Goal: Task Accomplishment & Management: Manage account settings

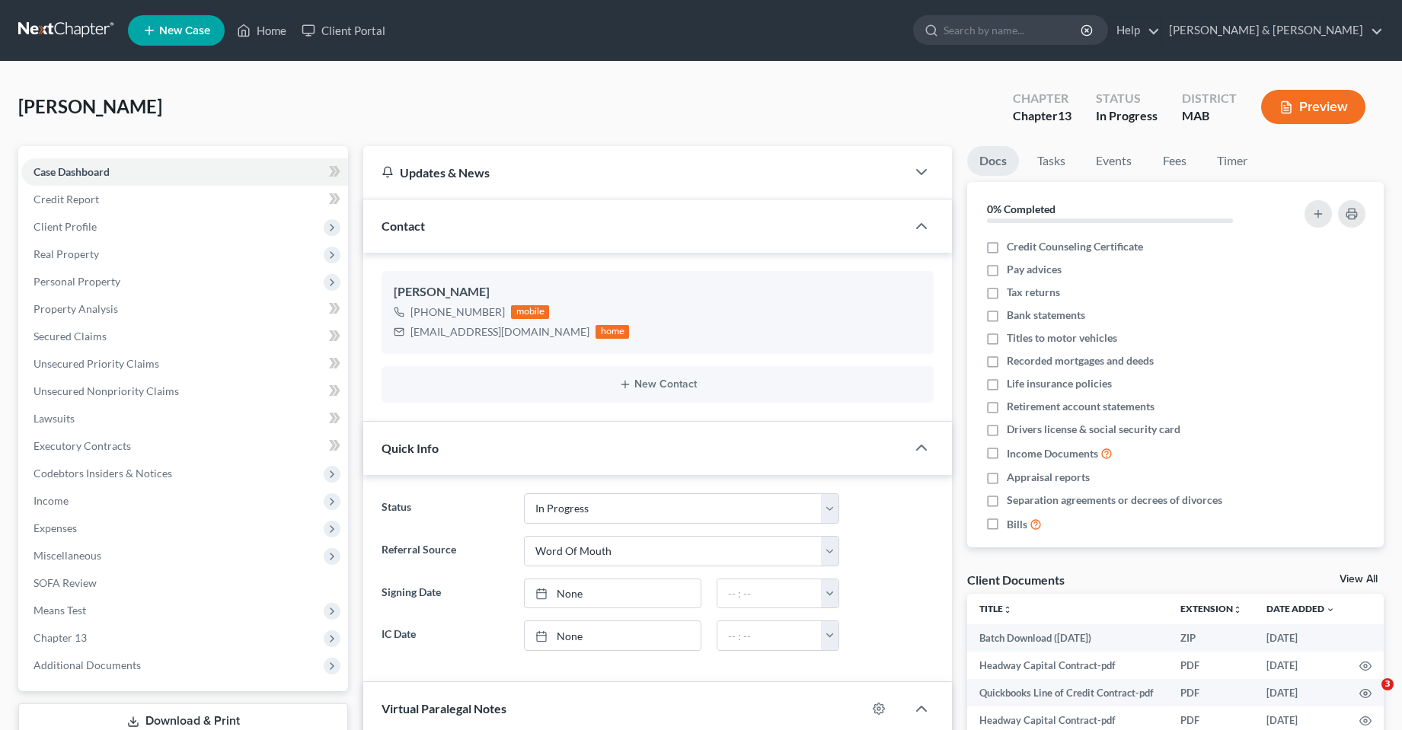
select select "3"
select select "0"
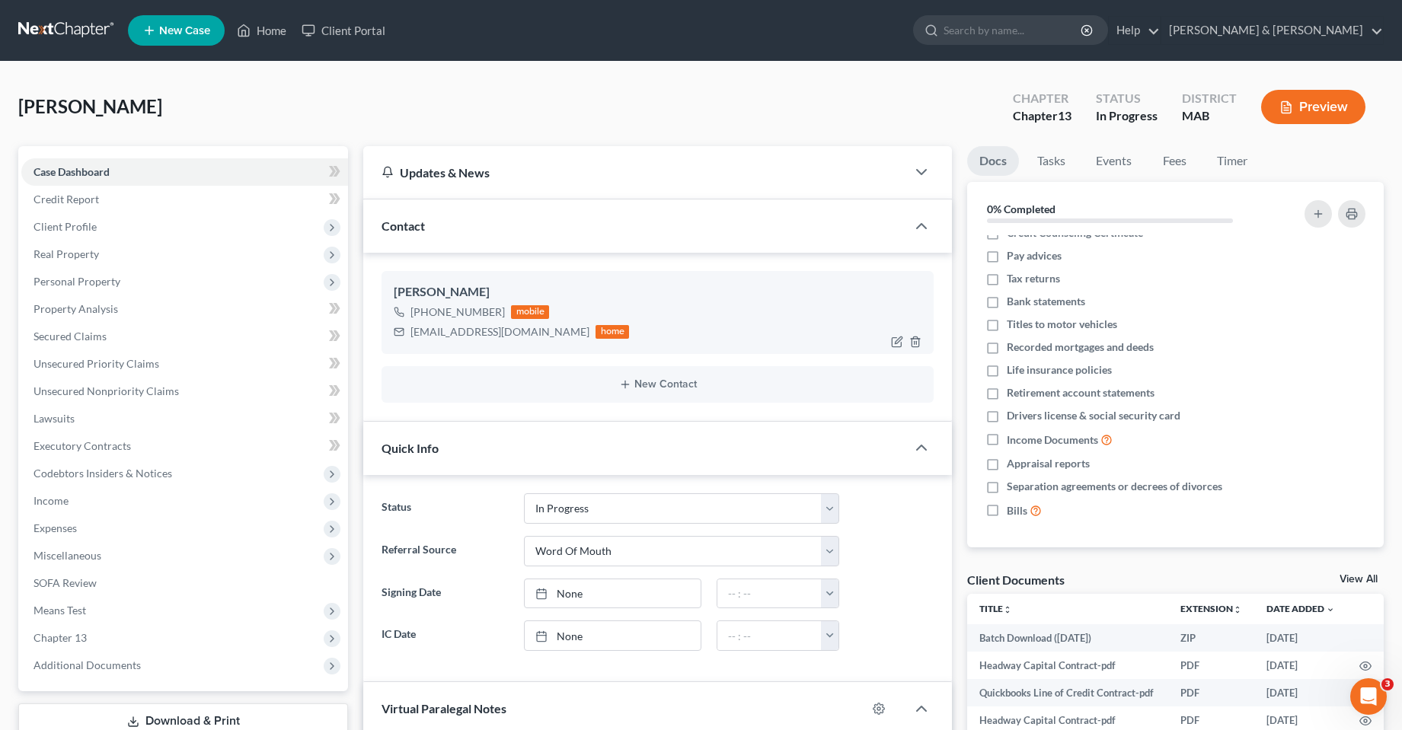
scroll to position [399, 0]
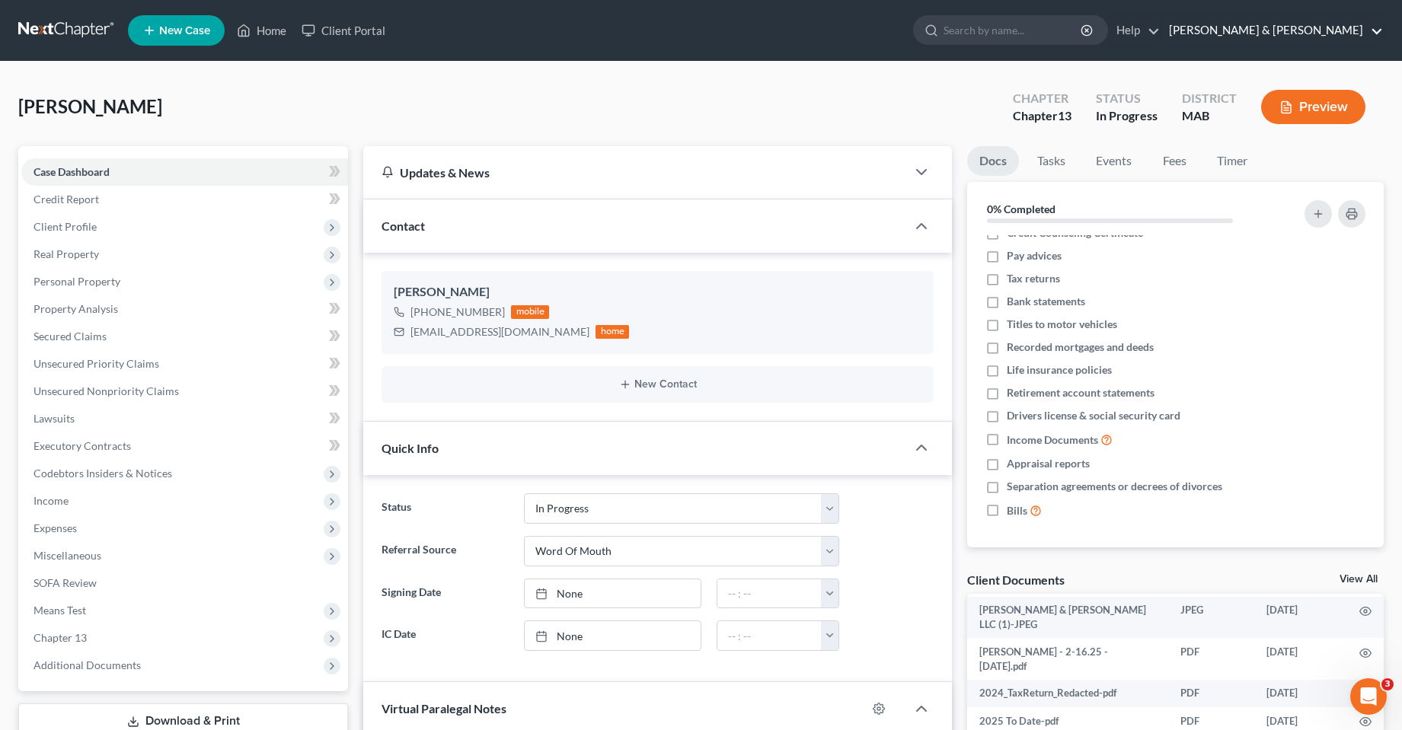
click at [1343, 24] on link "[PERSON_NAME] & [PERSON_NAME]" at bounding box center [1272, 30] width 222 height 27
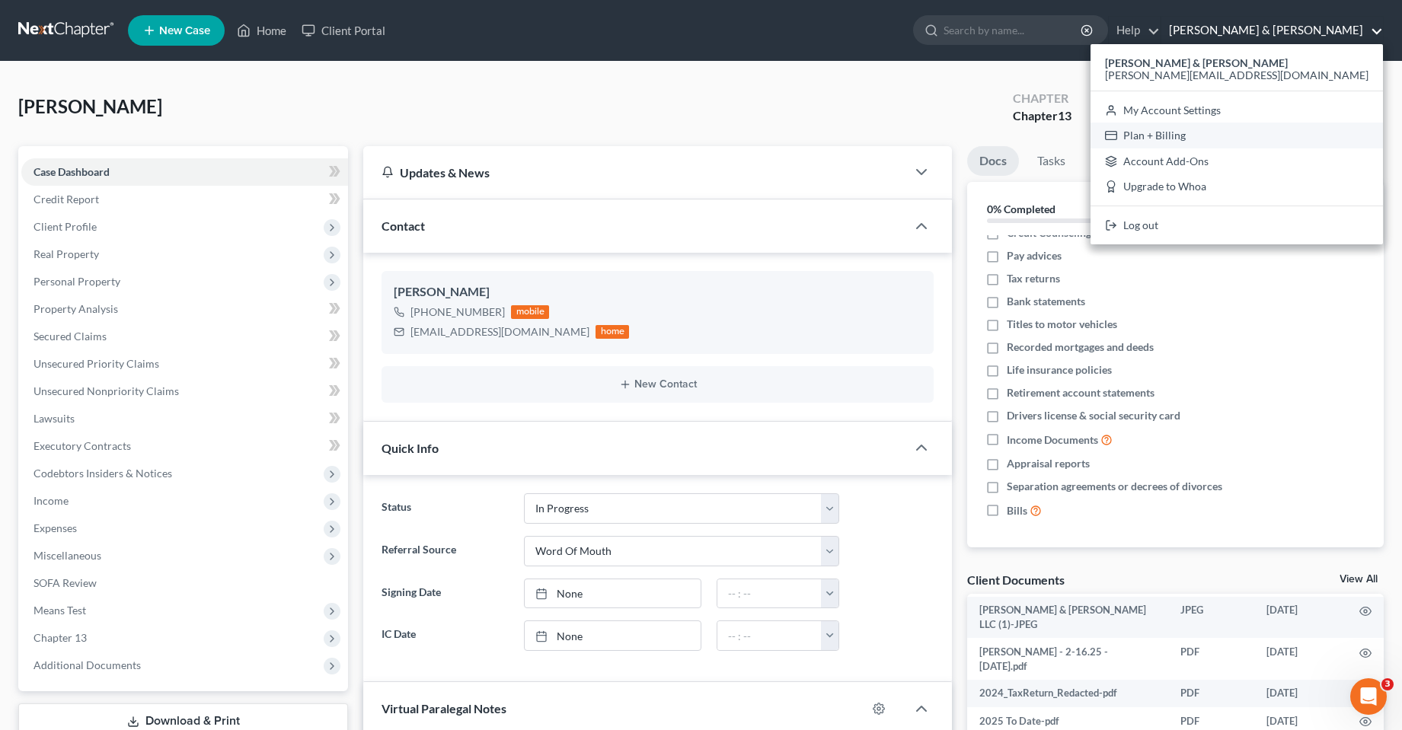
click at [1278, 133] on link "Plan + Billing" at bounding box center [1237, 136] width 292 height 26
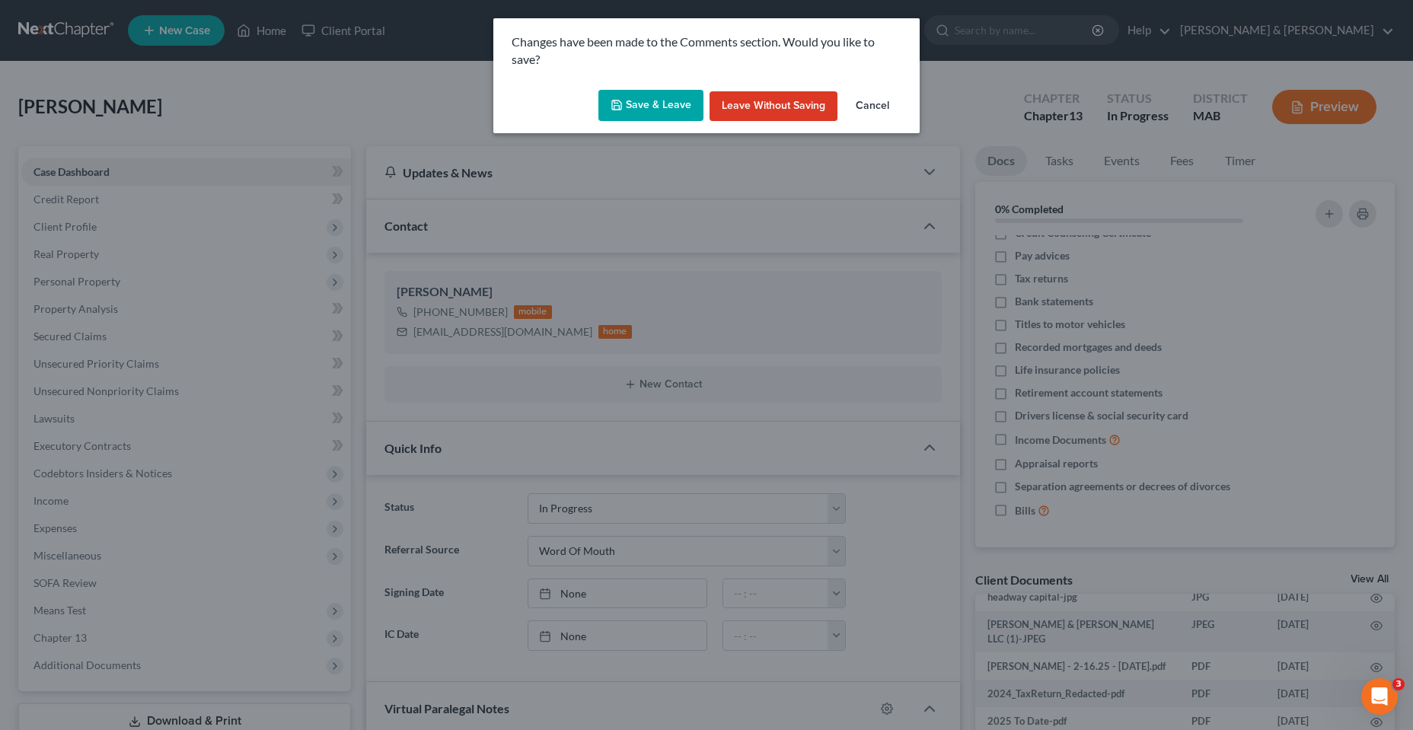
click at [669, 107] on button "Save & Leave" at bounding box center [651, 106] width 105 height 32
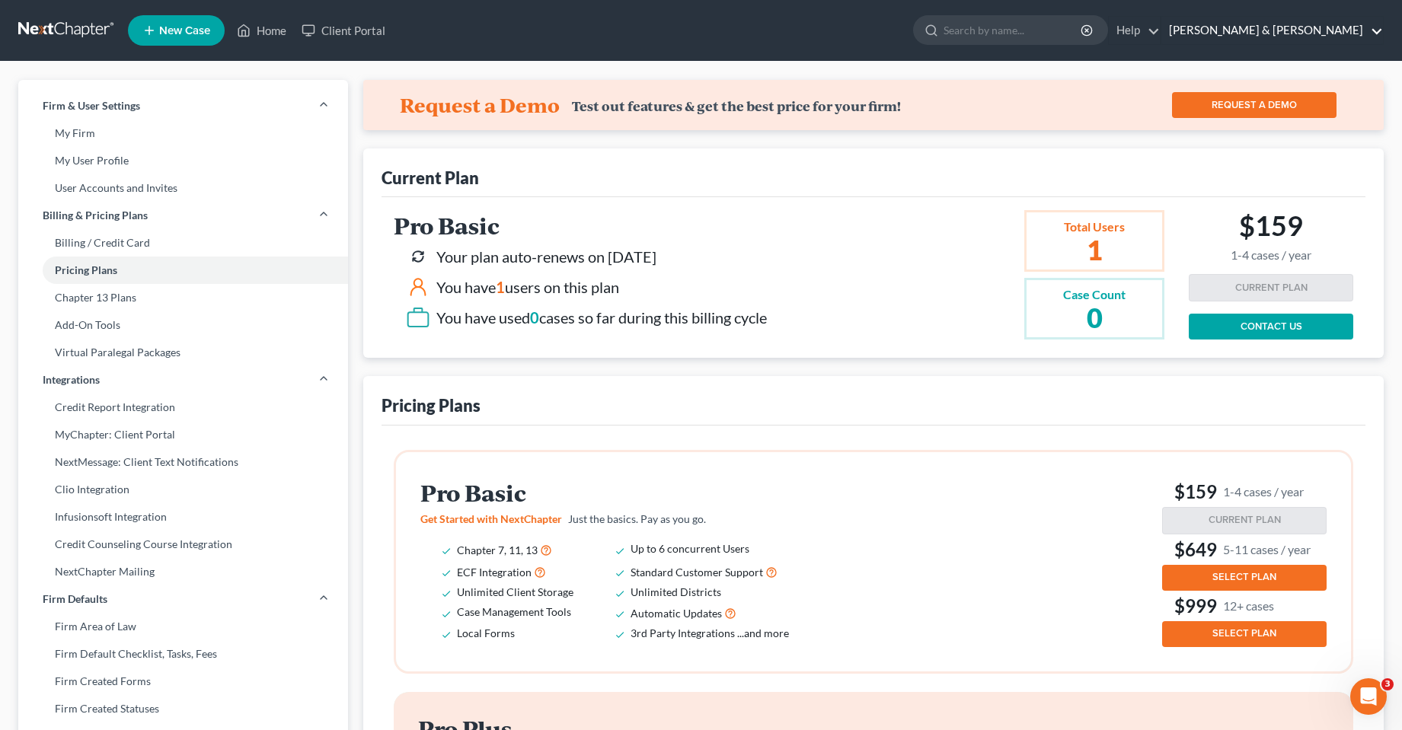
click at [1378, 30] on link "[PERSON_NAME] & [PERSON_NAME]" at bounding box center [1272, 30] width 222 height 27
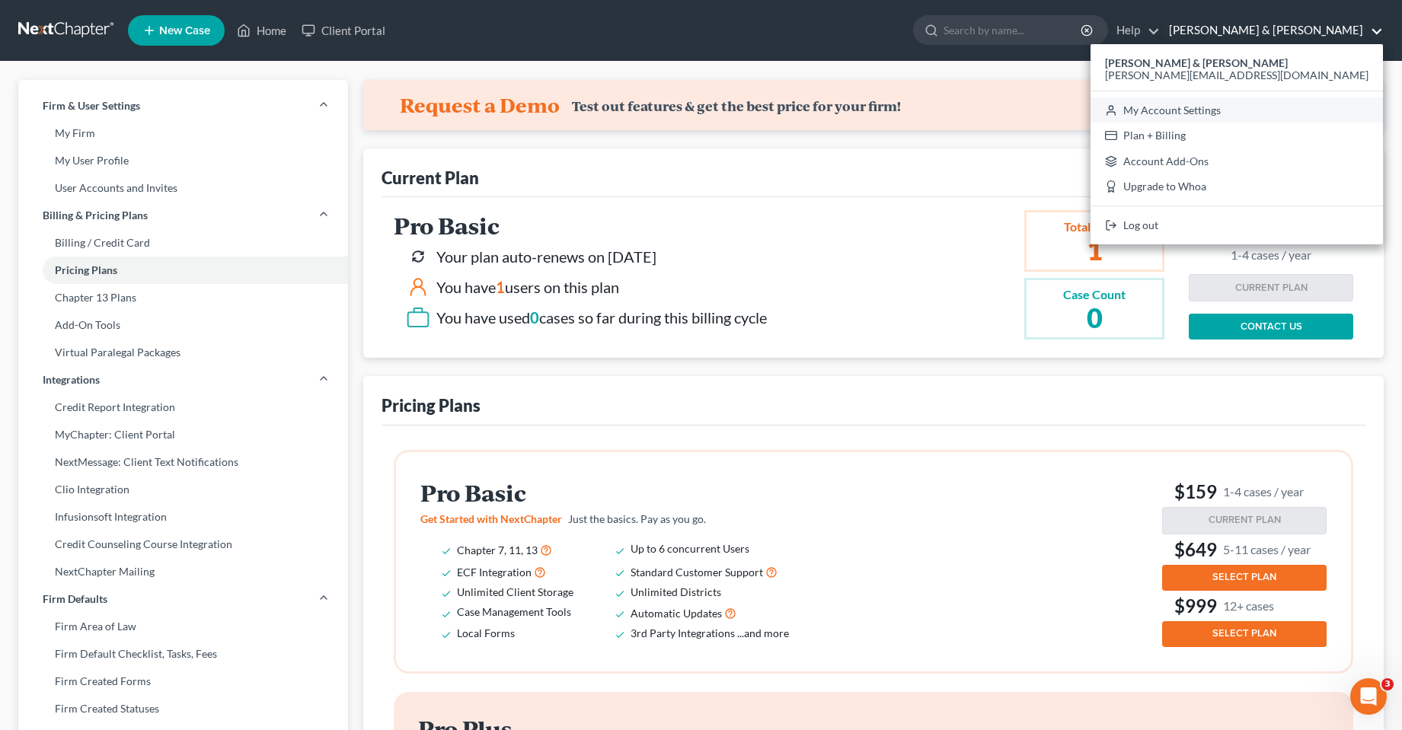
click at [1288, 109] on link "My Account Settings" at bounding box center [1237, 110] width 292 height 26
select select "24"
select select "22"
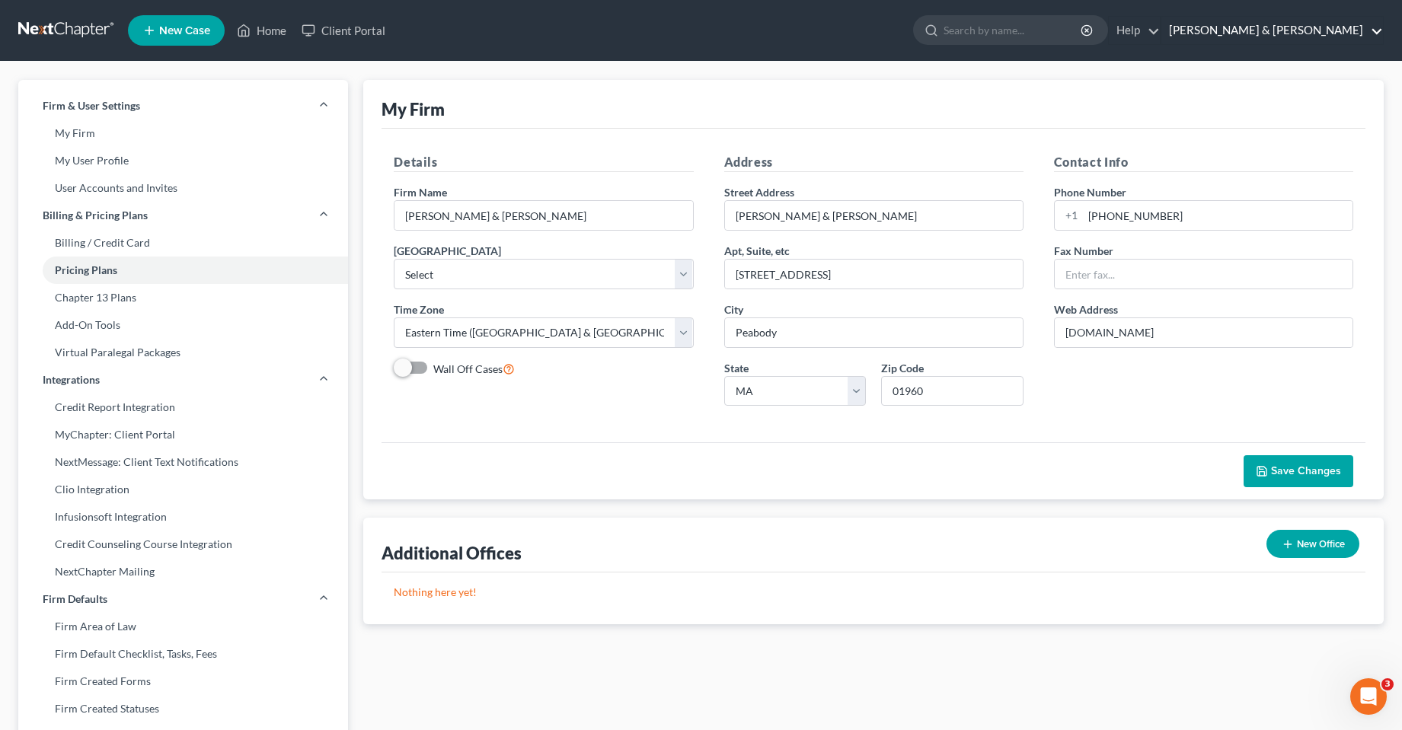
click at [1368, 33] on link "[PERSON_NAME] & [PERSON_NAME]" at bounding box center [1272, 30] width 222 height 27
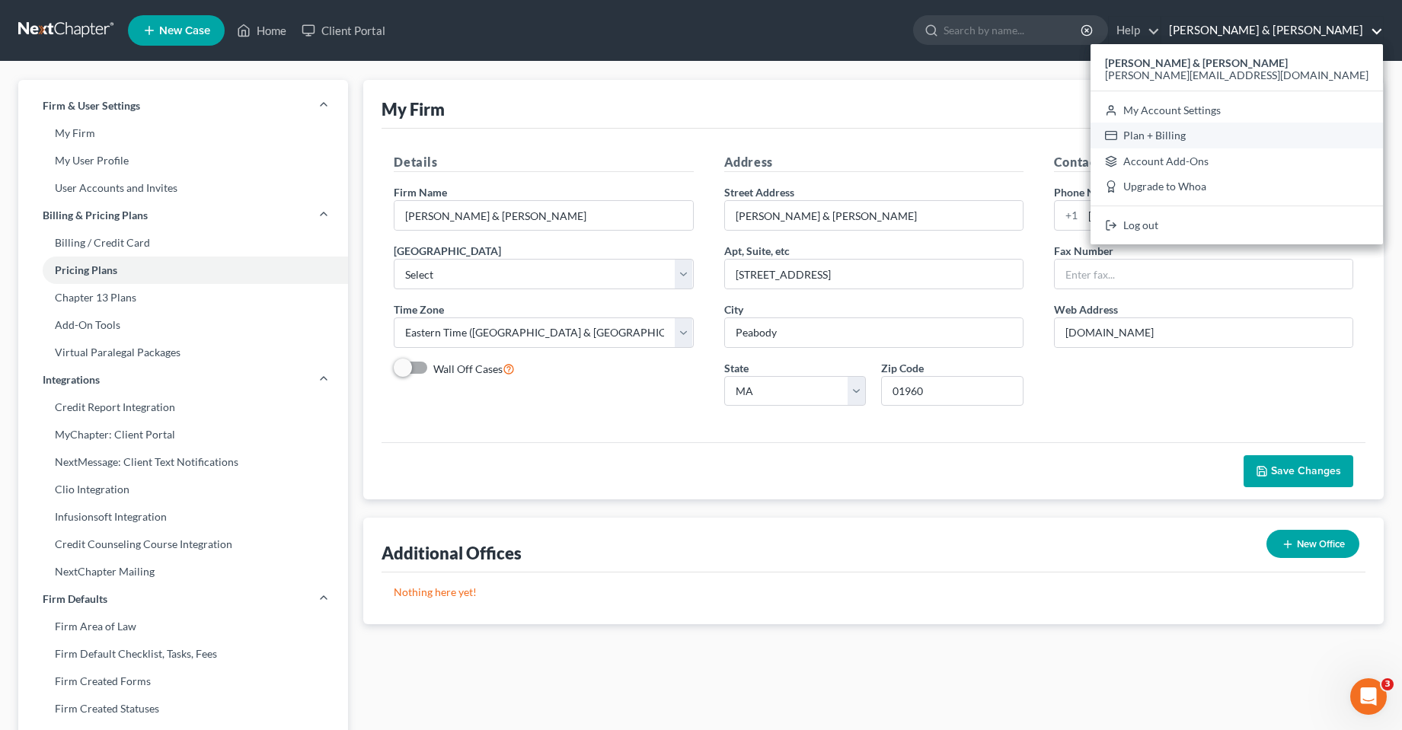
click at [1266, 137] on link "Plan + Billing" at bounding box center [1237, 136] width 292 height 26
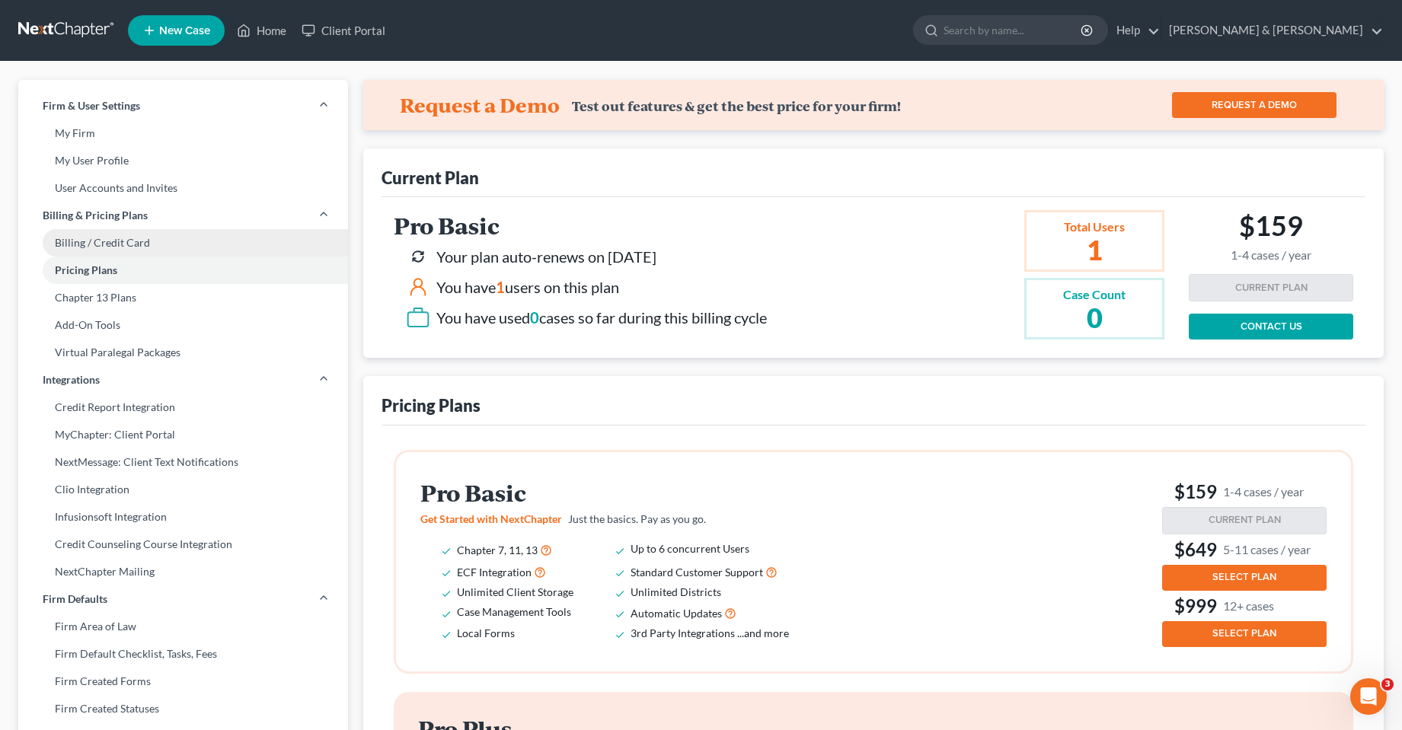
click at [97, 244] on link "Billing / Credit Card" at bounding box center [183, 242] width 330 height 27
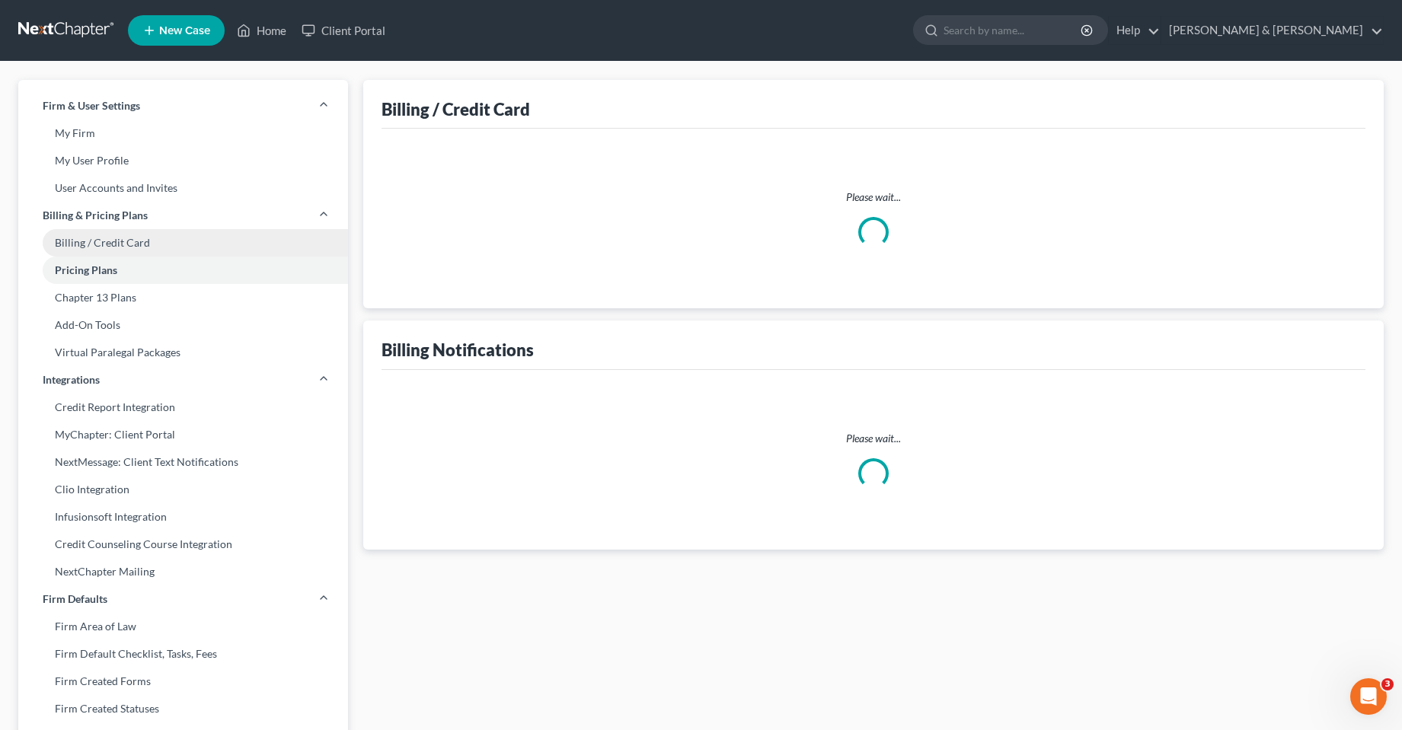
select select "22"
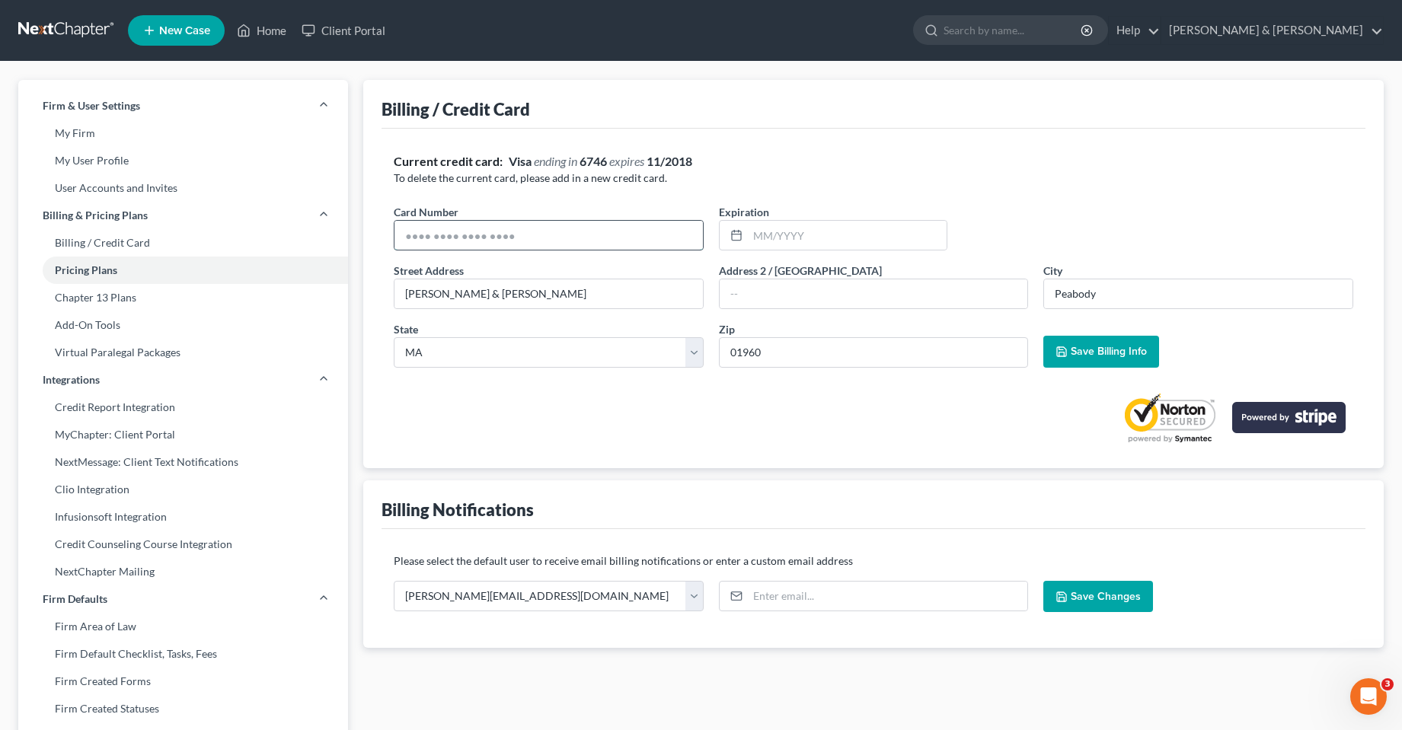
click at [548, 244] on input "text" at bounding box center [548, 235] width 308 height 29
type input "[CREDIT_CARD_NUMBER]"
type input "09/2027"
click at [1110, 355] on span "Save Billing Info" at bounding box center [1109, 351] width 76 height 13
click at [91, 352] on link "Virtual Paralegal Packages" at bounding box center [183, 352] width 330 height 27
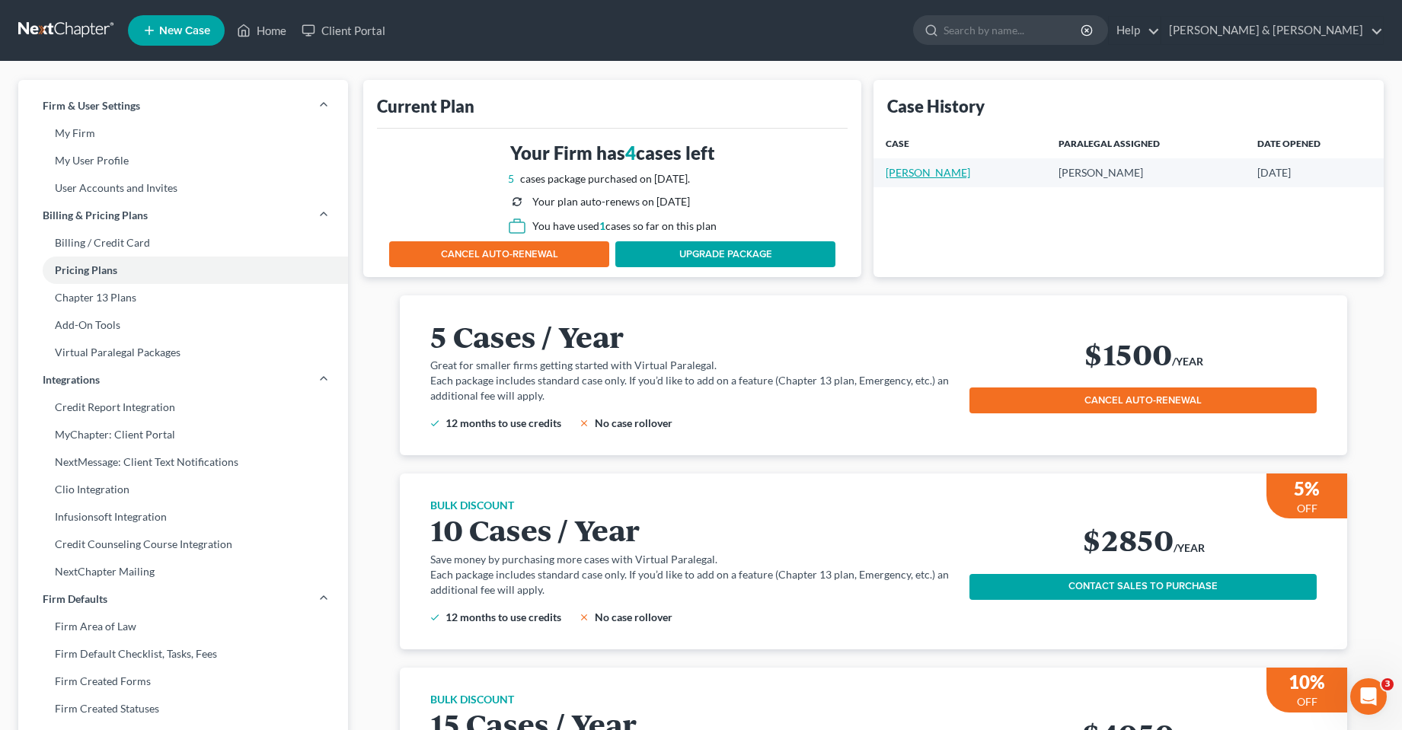
click at [939, 175] on link "[PERSON_NAME]" at bounding box center [928, 172] width 85 height 13
select select "3"
select select "0"
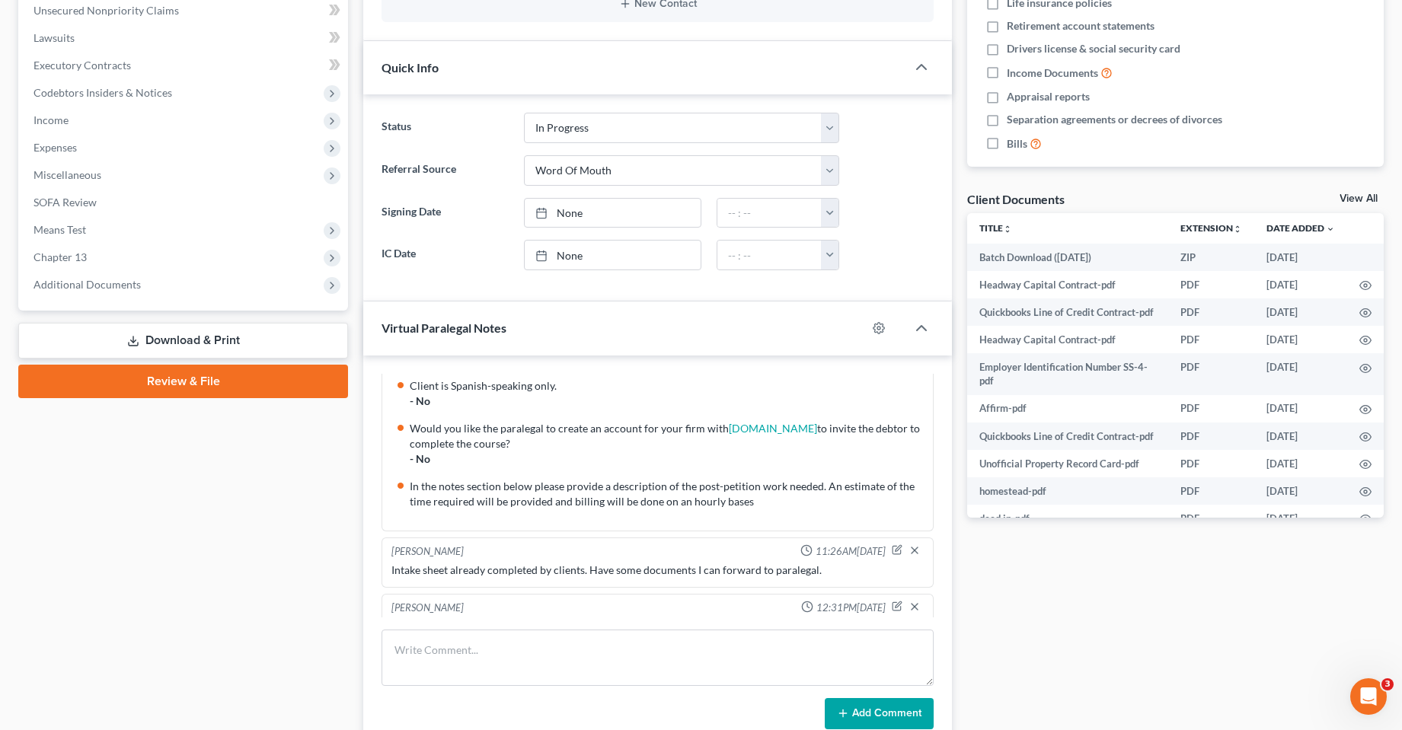
scroll to position [159, 0]
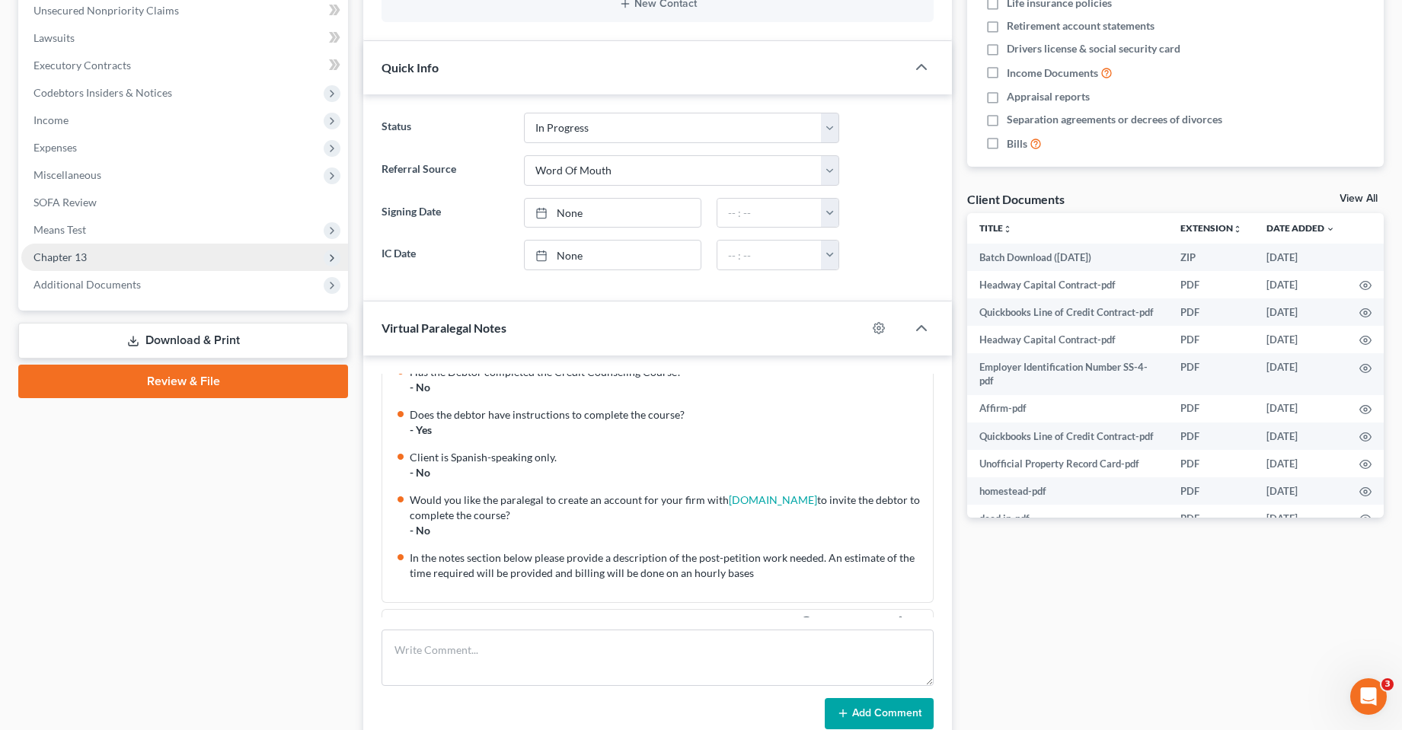
click at [59, 255] on span "Chapter 13" at bounding box center [60, 257] width 53 height 13
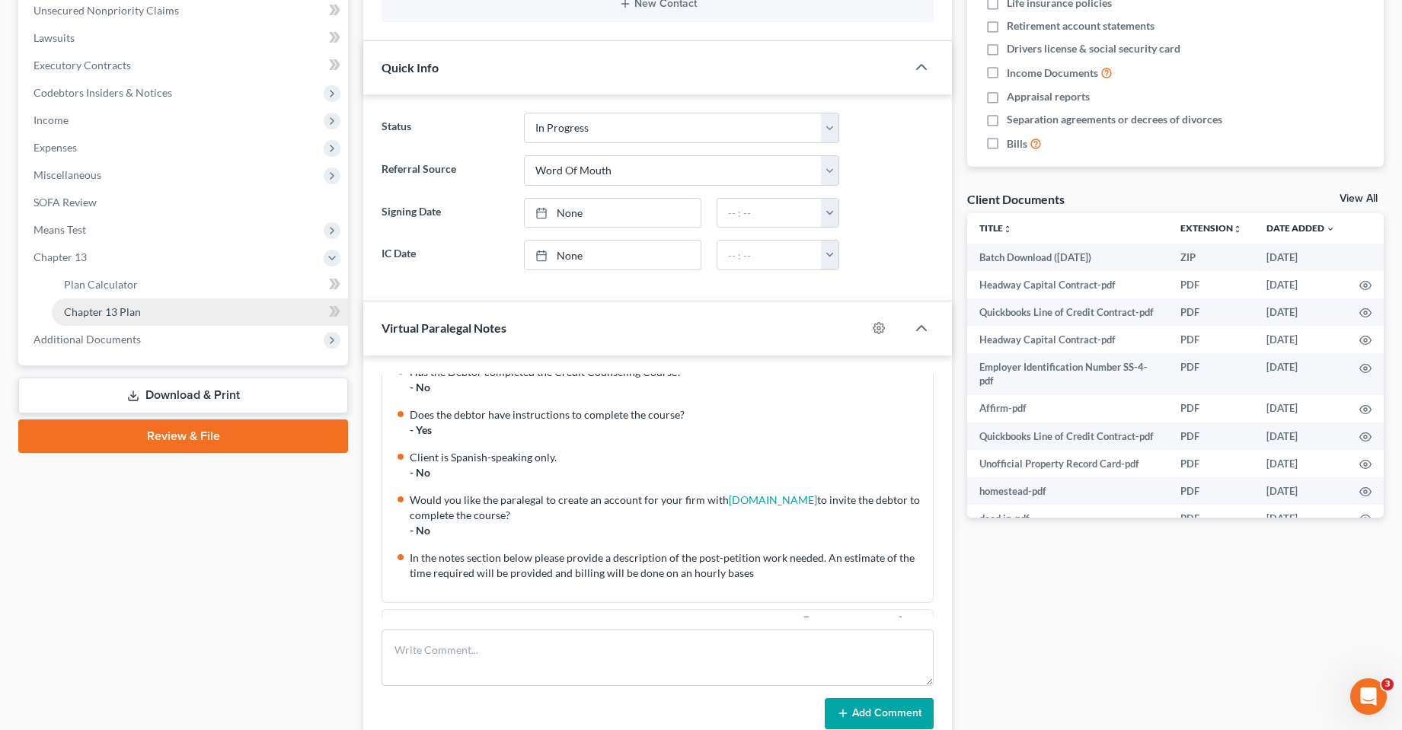
click at [99, 311] on span "Chapter 13 Plan" at bounding box center [102, 311] width 77 height 13
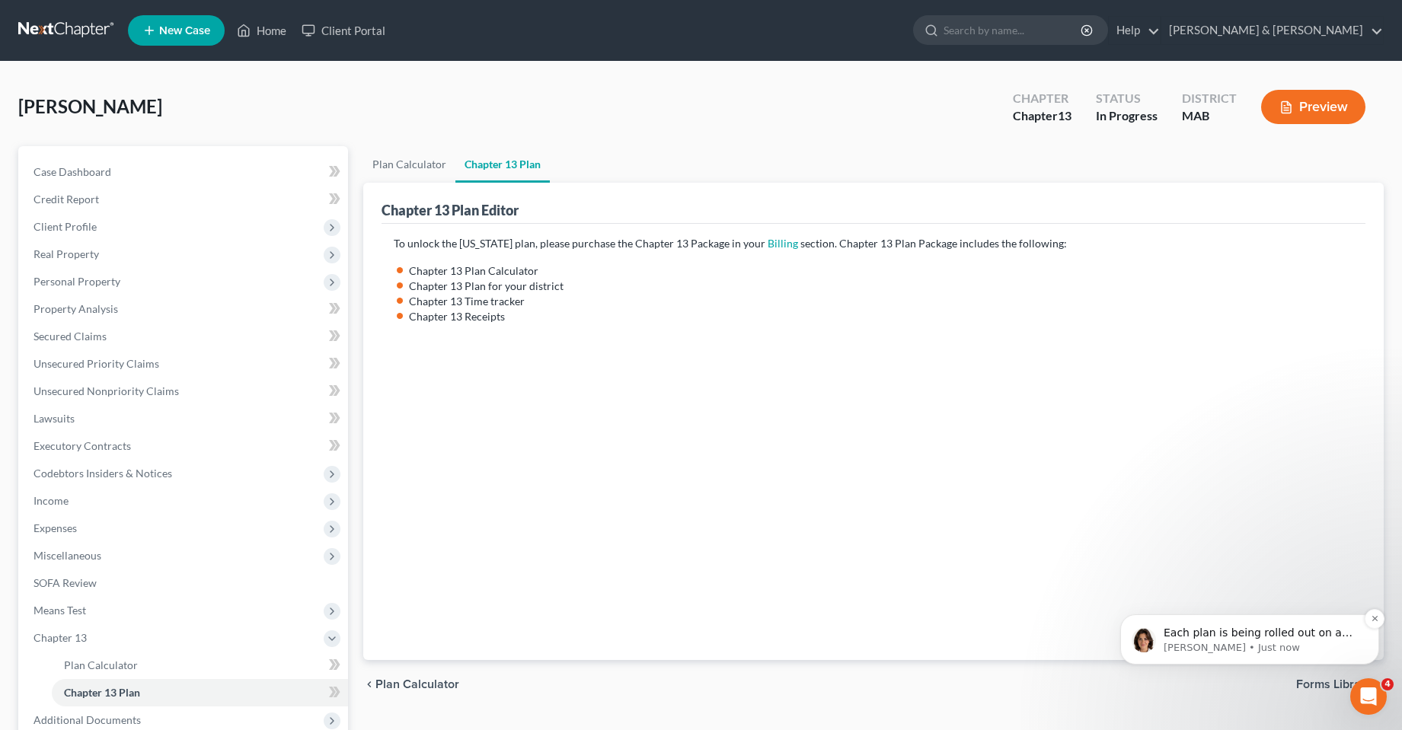
click at [1215, 635] on span "Each plan is being rolled out on a per-district basis. Once your district's pla…" at bounding box center [1260, 693] width 193 height 133
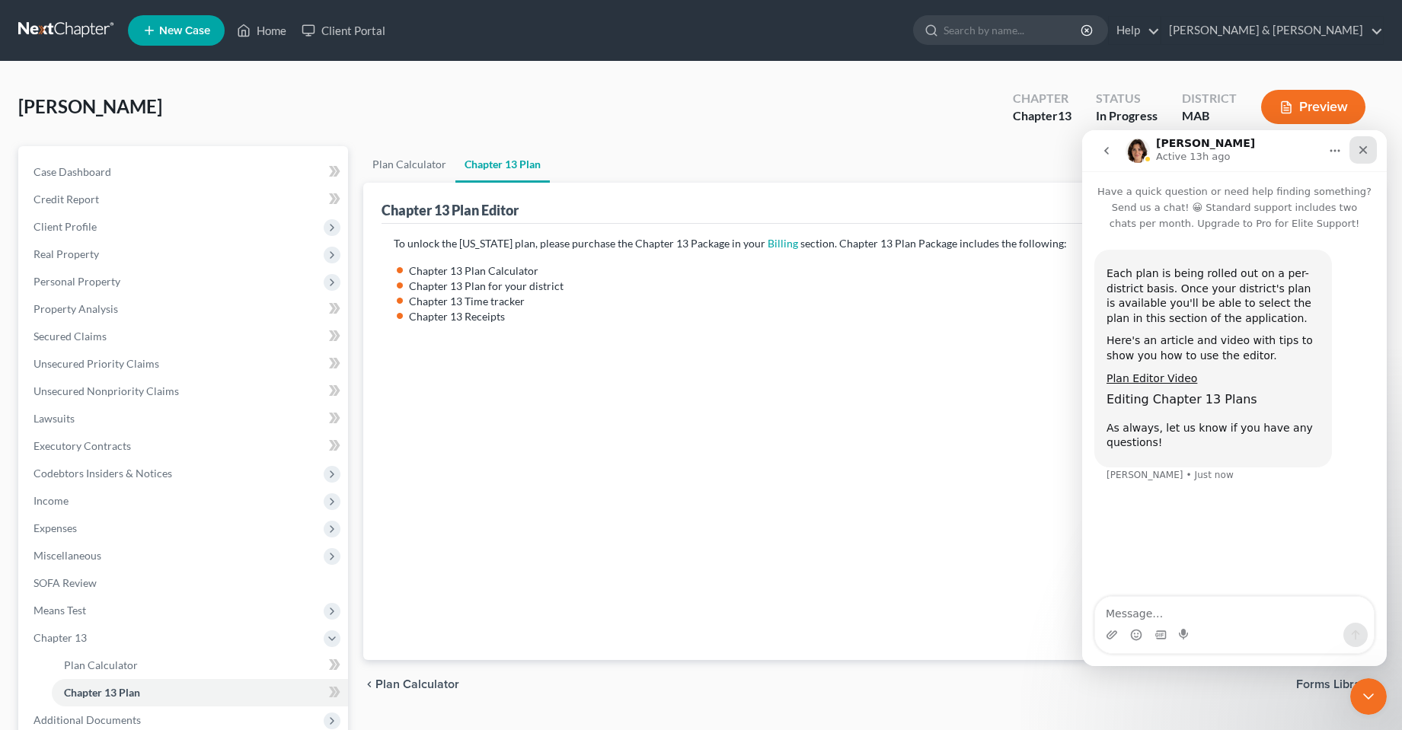
click at [1361, 148] on icon "Close" at bounding box center [1363, 150] width 8 height 8
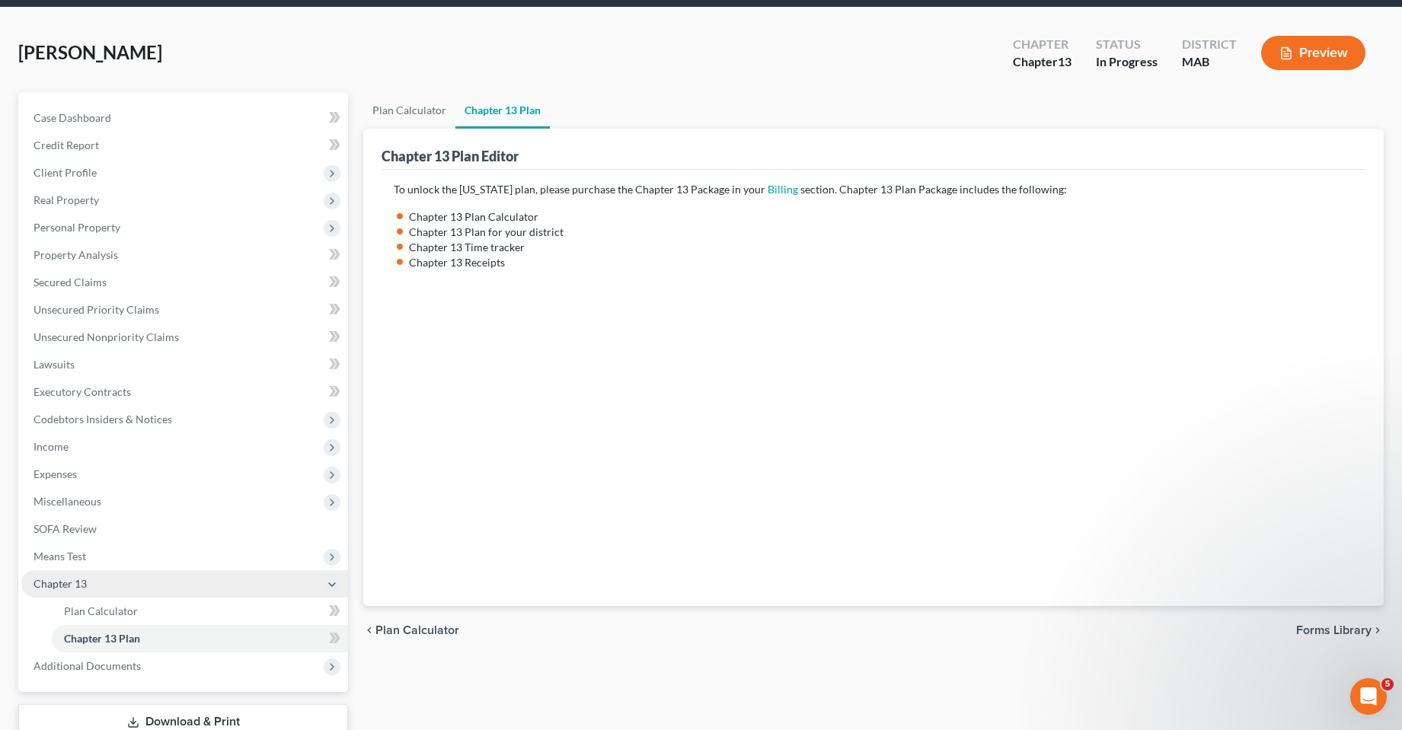
scroll to position [76, 0]
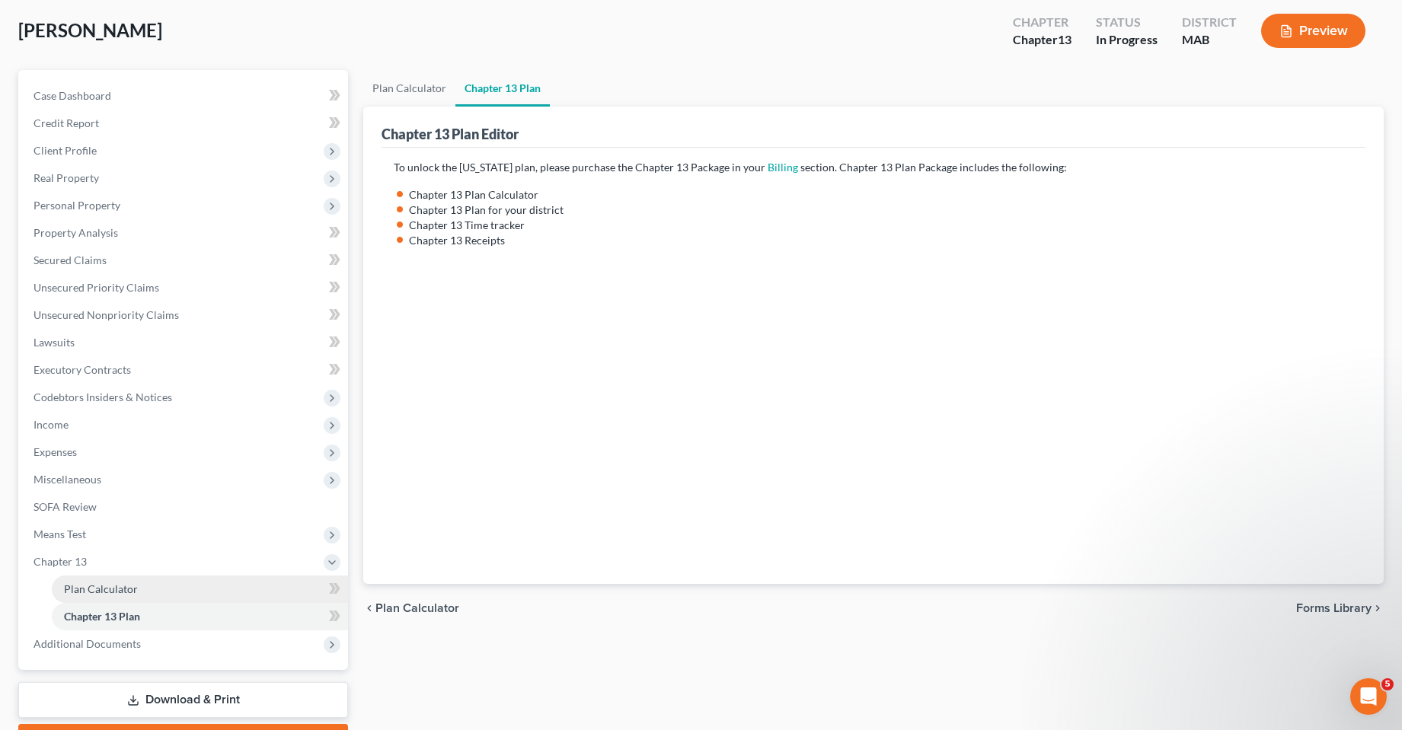
click at [94, 592] on span "Plan Calculator" at bounding box center [101, 589] width 74 height 13
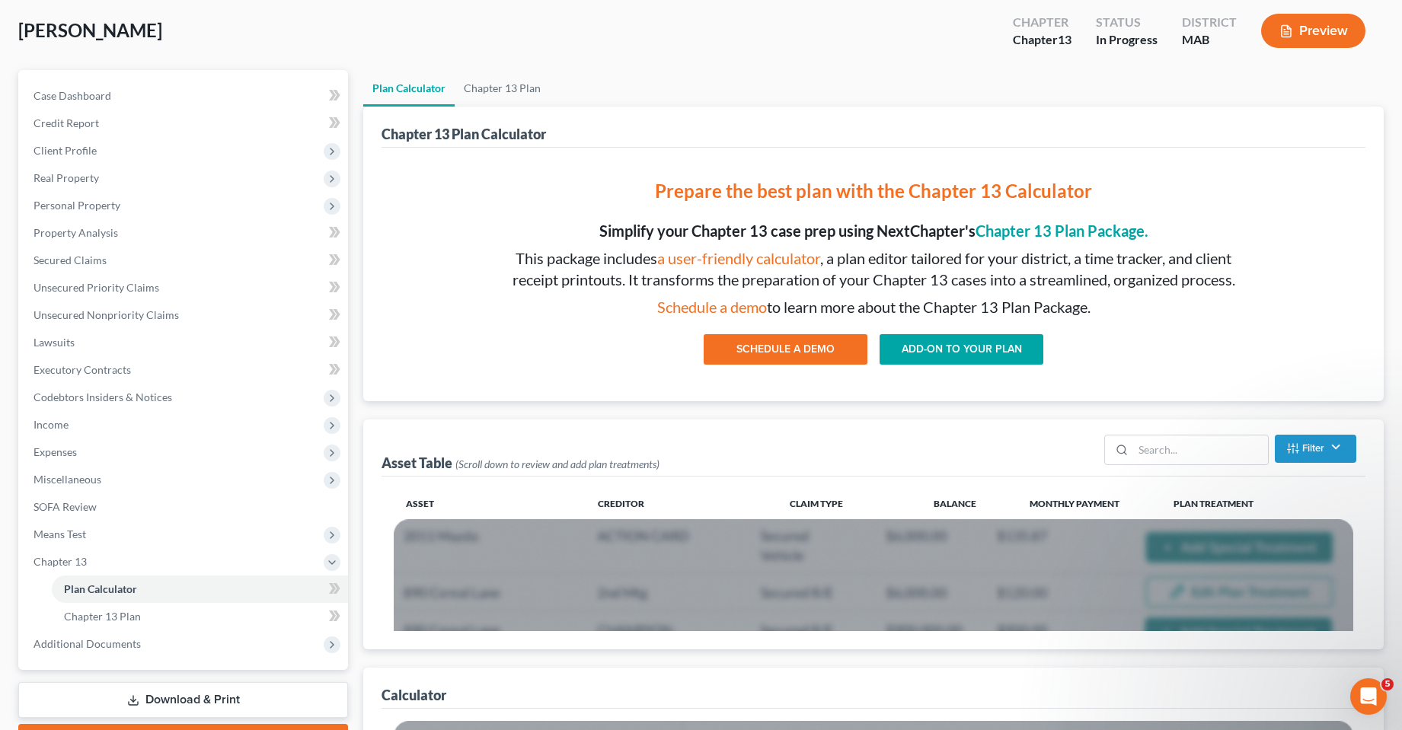
scroll to position [152, 0]
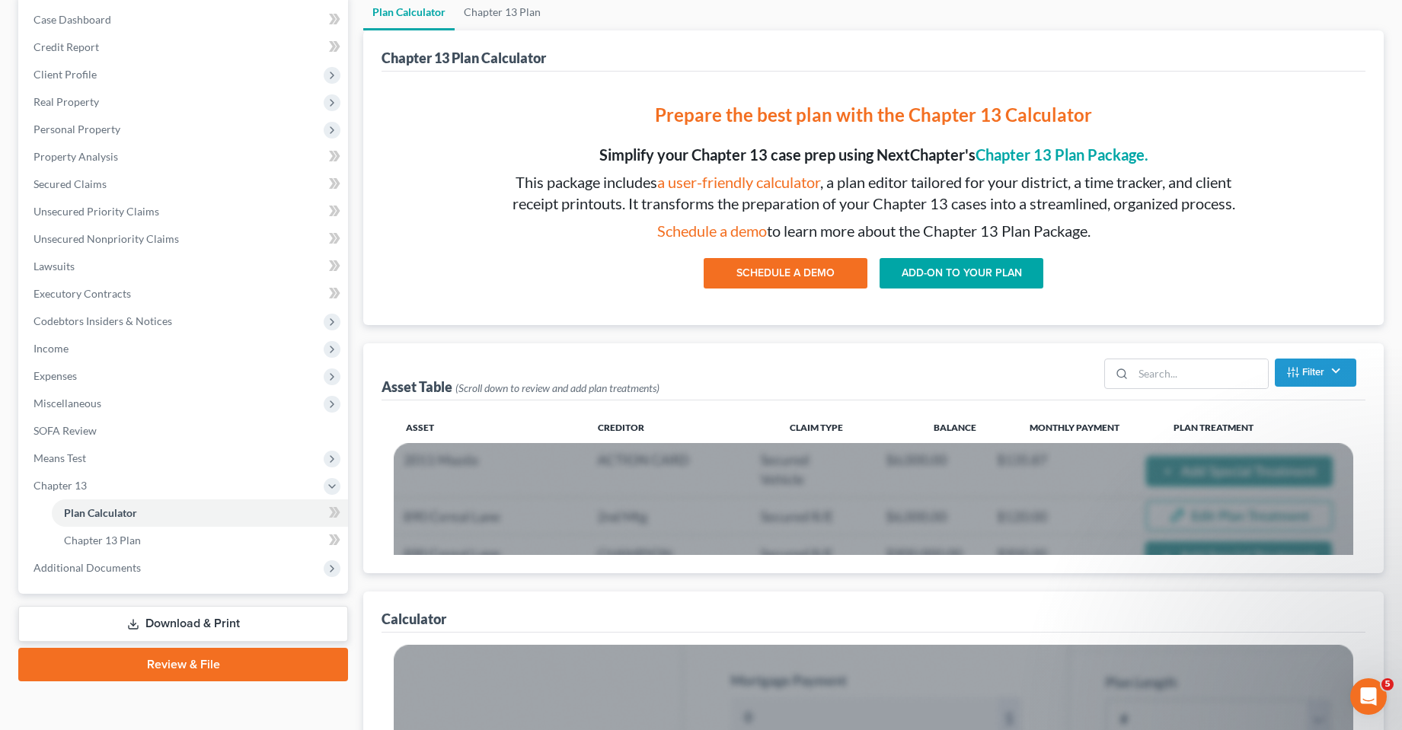
click at [923, 270] on link "ADD-ON TO YOUR PLAN" at bounding box center [962, 273] width 164 height 30
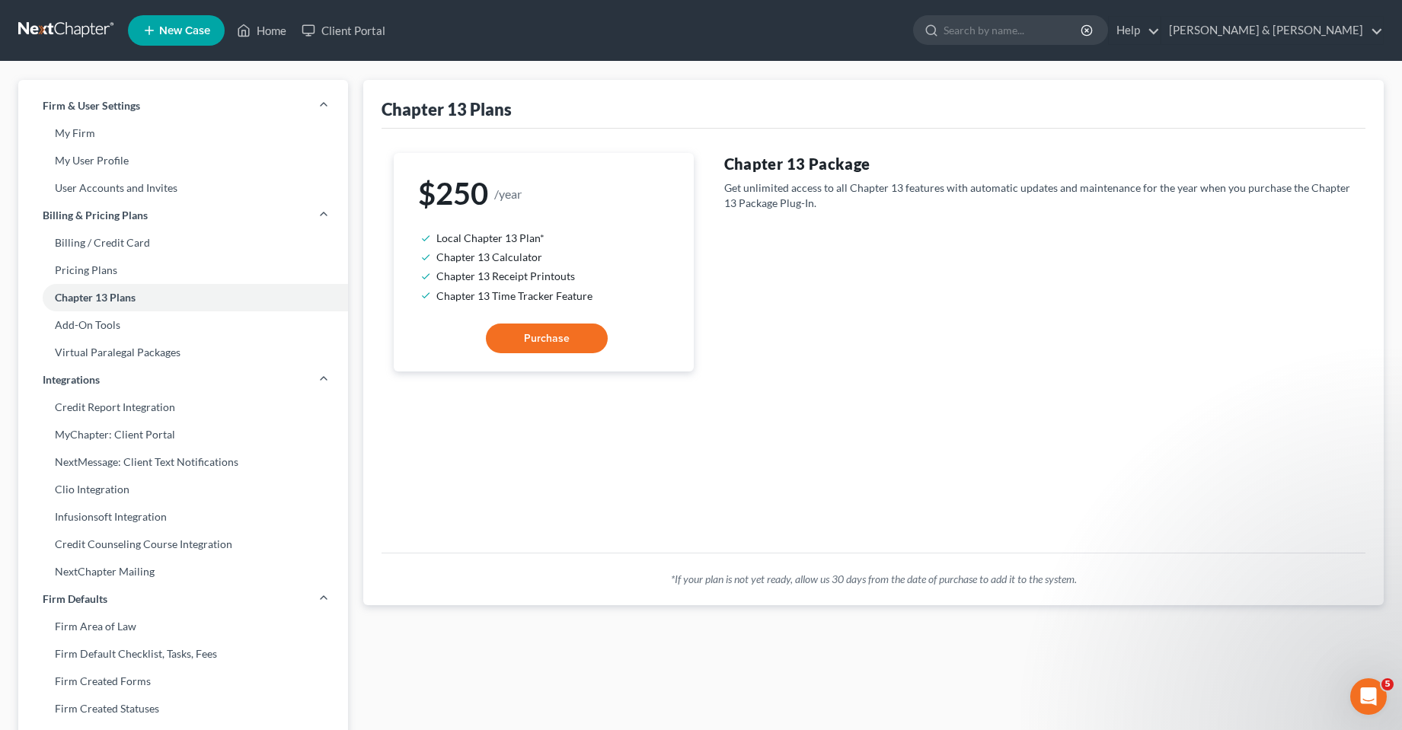
scroll to position [76, 0]
